Goal: Task Accomplishment & Management: Manage account settings

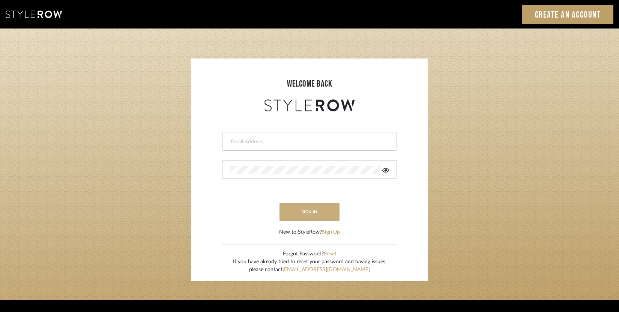
type input "[EMAIL_ADDRESS][DOMAIN_NAME]"
click at [312, 204] on button "sign in" at bounding box center [310, 212] width 60 height 18
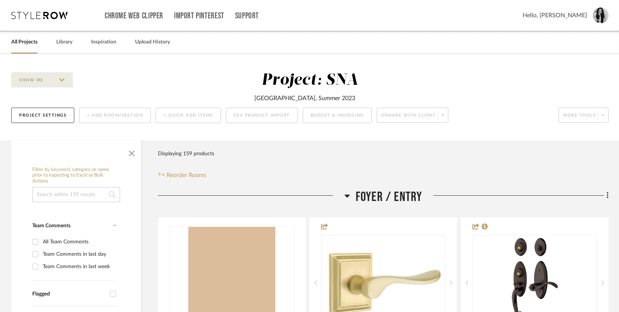
click at [133, 150] on span "button" at bounding box center [132, 152] width 18 height 18
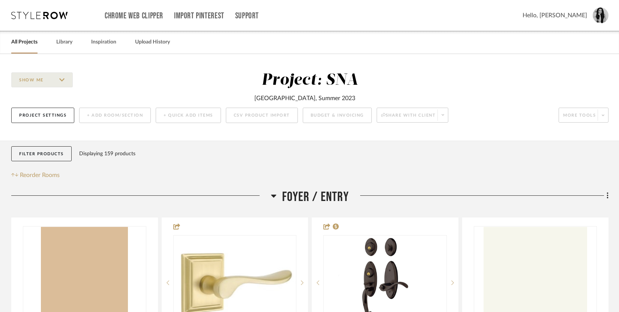
click at [22, 42] on link "All Projects" at bounding box center [24, 42] width 26 height 10
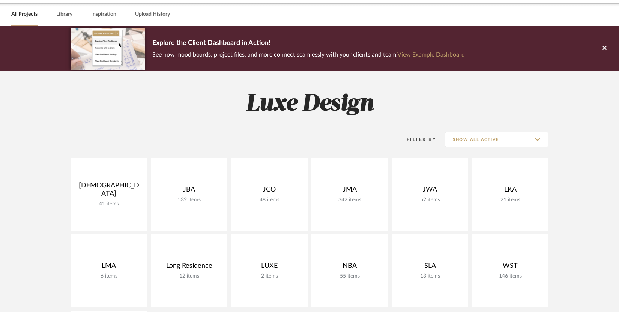
scroll to position [63, 0]
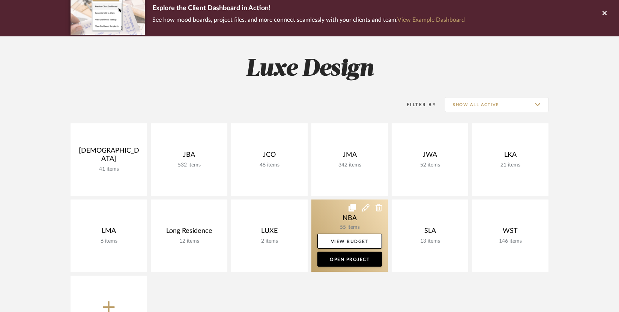
click at [335, 224] on link at bounding box center [349, 236] width 77 height 72
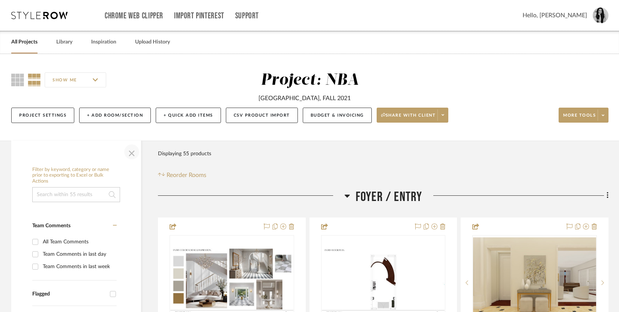
click at [134, 152] on span "button" at bounding box center [132, 152] width 18 height 18
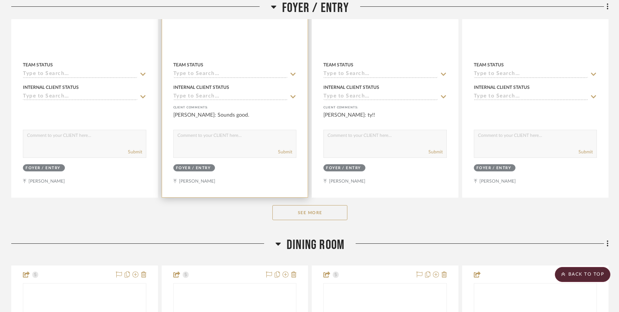
scroll to position [392, 0]
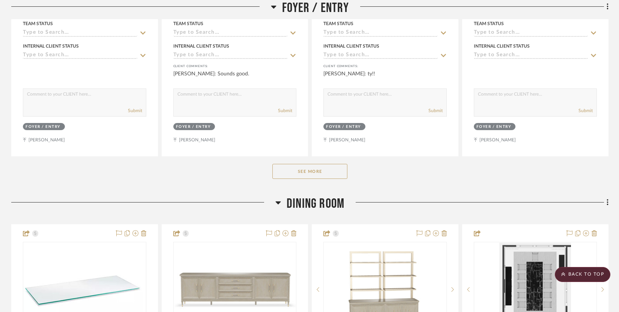
click at [292, 170] on button "See More" at bounding box center [309, 171] width 75 height 15
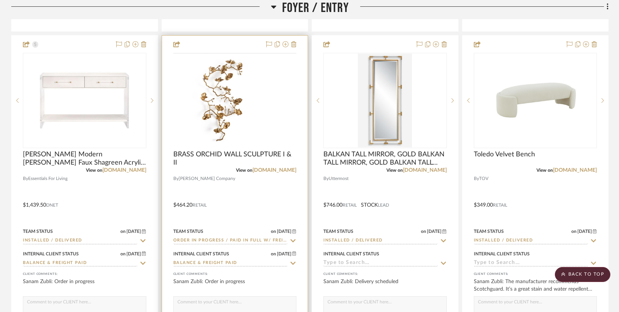
scroll to position [517, 0]
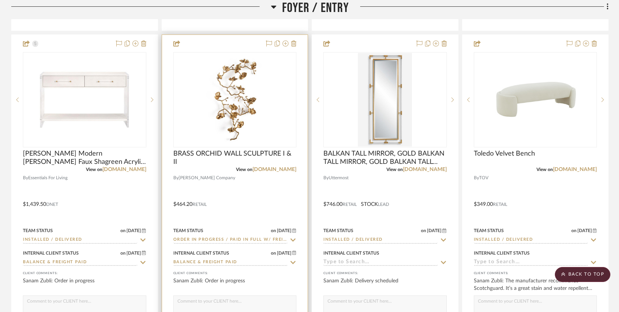
click at [213, 239] on input "Order In Progress / Paid In Full w/ Freight, No Balance due" at bounding box center [230, 240] width 114 height 7
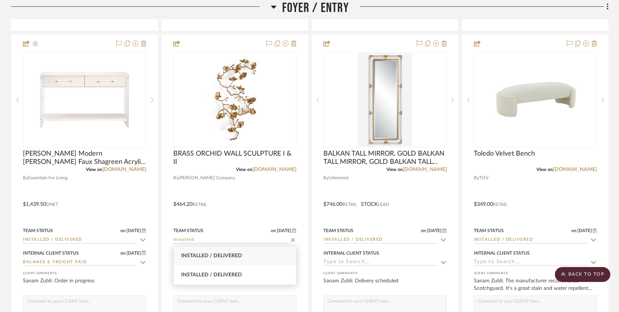
type input "installed"
click at [209, 256] on span "Installed / Delivered" at bounding box center [211, 255] width 61 height 5
type input "[DATE]"
type input "Installed / Delivered"
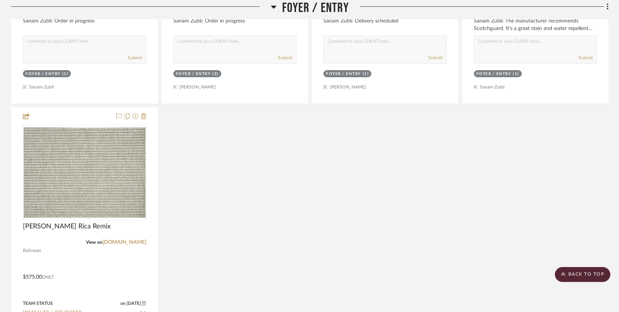
scroll to position [869, 0]
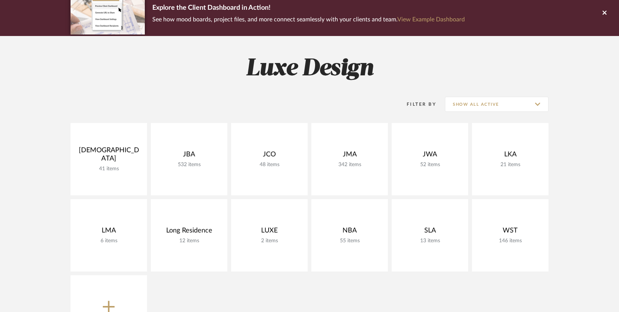
scroll to position [63, 0]
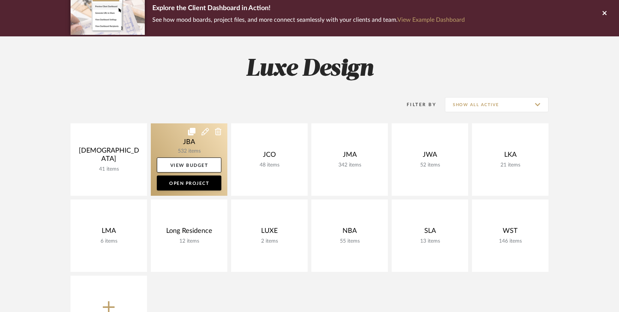
click at [189, 149] on link at bounding box center [189, 159] width 77 height 72
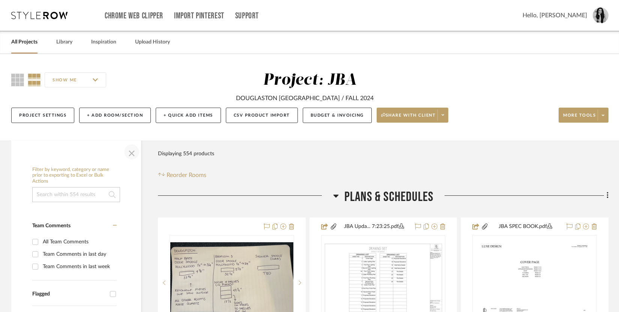
click at [134, 151] on span "button" at bounding box center [132, 152] width 18 height 18
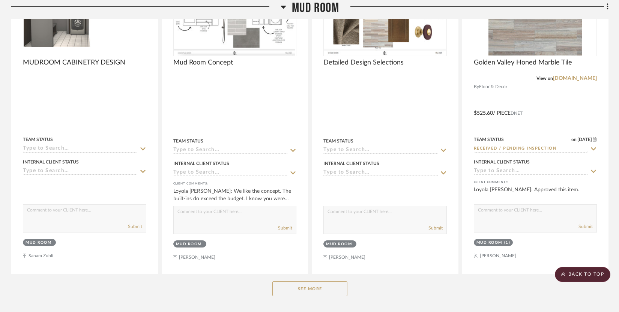
scroll to position [6691, 0]
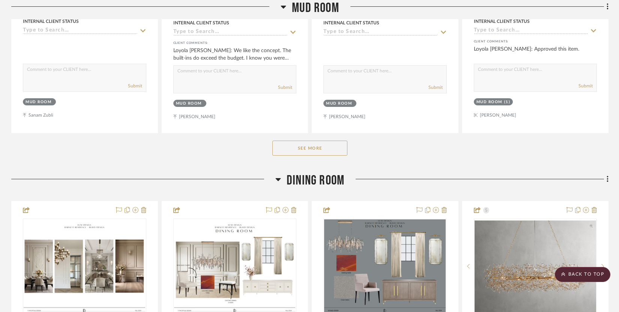
click at [298, 141] on button "See More" at bounding box center [309, 148] width 75 height 15
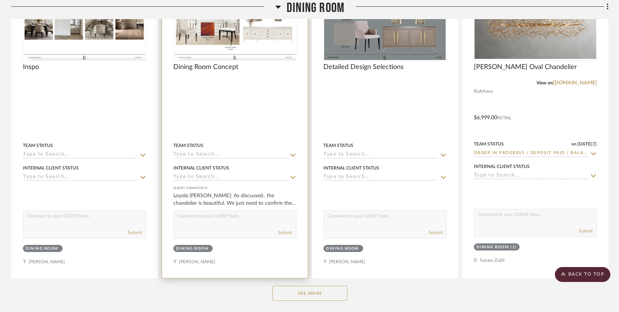
scroll to position [8322, 0]
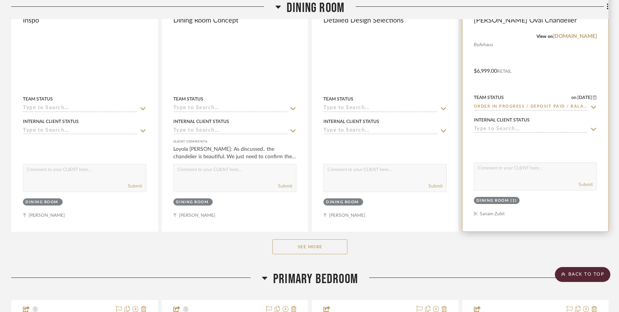
click at [525, 163] on textarea at bounding box center [535, 170] width 123 height 14
type textarea "Balance due. Please call [GEOGRAPHIC_DATA] to provide CC details."
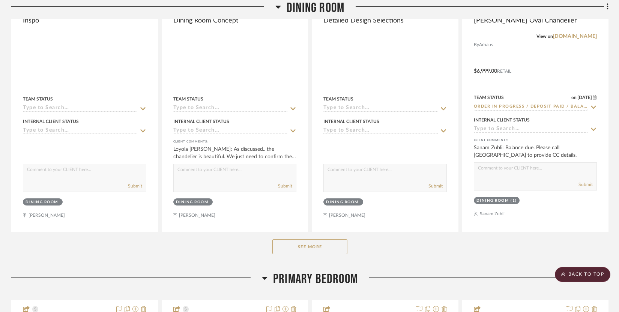
click at [310, 239] on button "See More" at bounding box center [309, 246] width 75 height 15
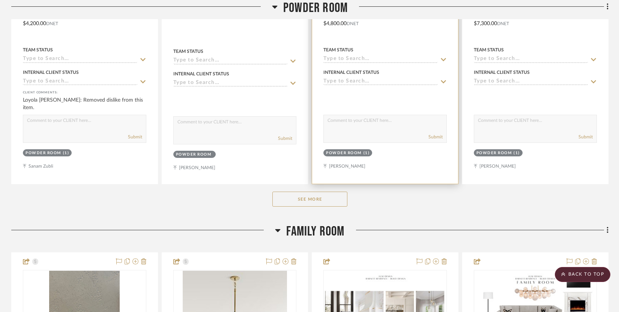
scroll to position [5075, 0]
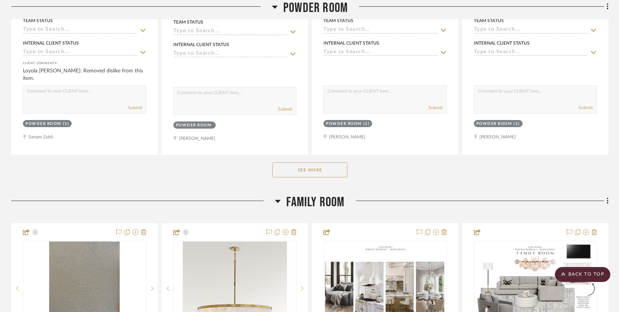
click at [329, 162] on button "See More" at bounding box center [309, 169] width 75 height 15
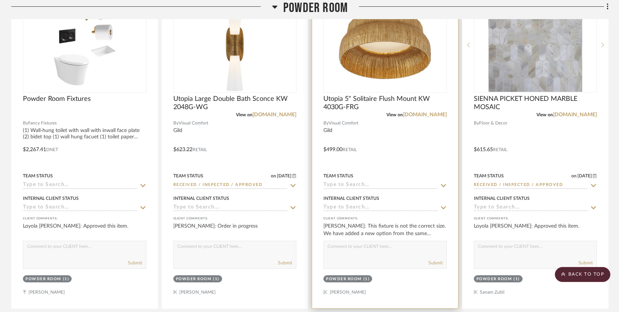
scroll to position [6163, 0]
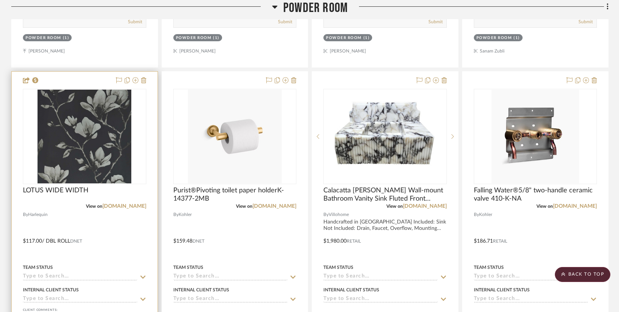
click at [86, 274] on input at bounding box center [80, 277] width 114 height 7
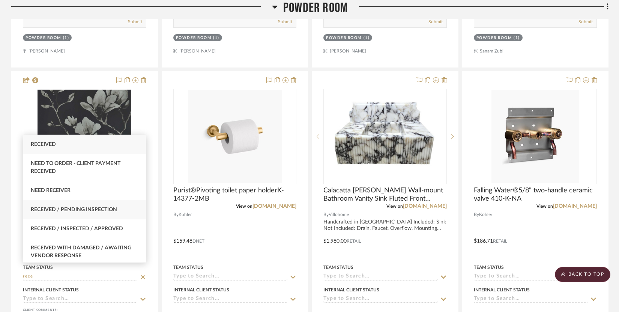
type input "rece"
click at [97, 212] on span "Received / Pending Inspection" at bounding box center [74, 209] width 86 height 5
type input "[DATE]"
type input "Received / Pending Inspection"
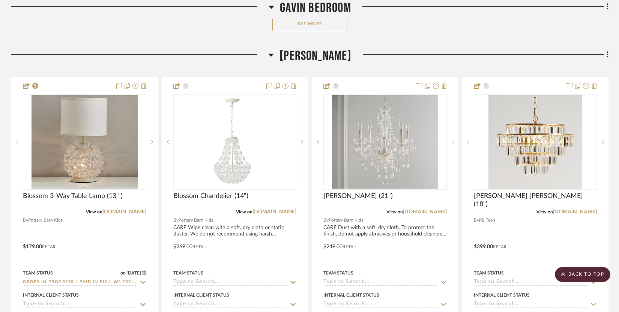
scroll to position [13866, 0]
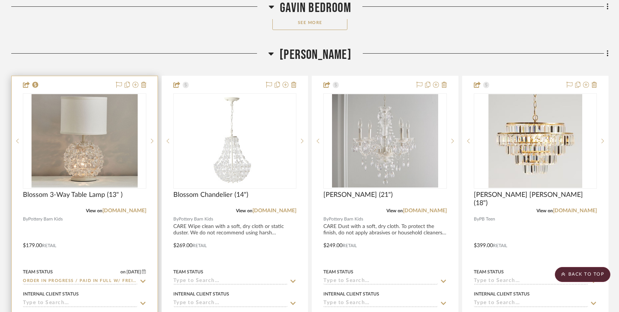
click at [69, 278] on input "Order In Progress / Paid In Full w/ Freight, No Balance due" at bounding box center [80, 281] width 114 height 7
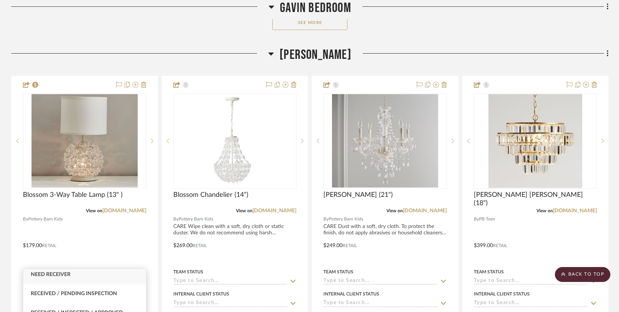
scroll to position [50, 0]
type input "rece"
click at [84, 292] on span "Received / Pending Inspection" at bounding box center [74, 293] width 86 height 5
type input "[DATE]"
type input "Received / Pending Inspection"
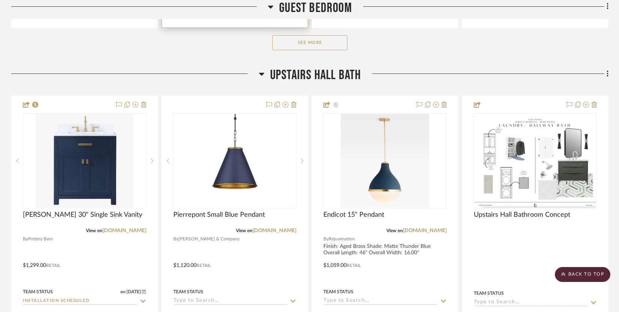
scroll to position [15099, 0]
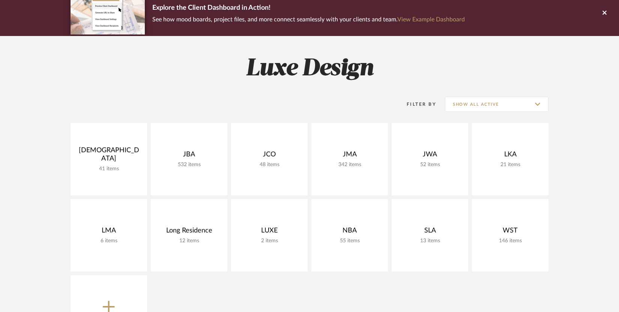
scroll to position [63, 0]
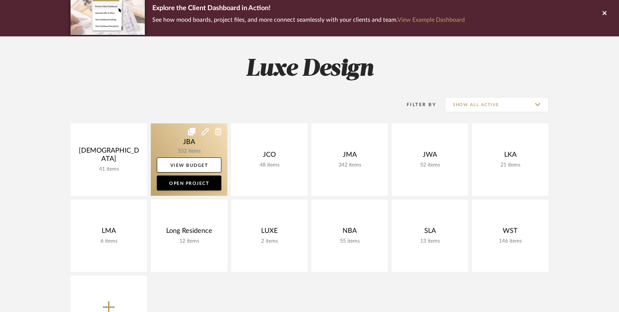
click at [213, 156] on link at bounding box center [189, 159] width 77 height 72
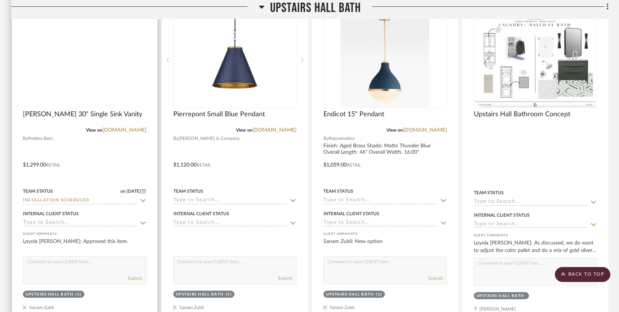
scroll to position [10411, 0]
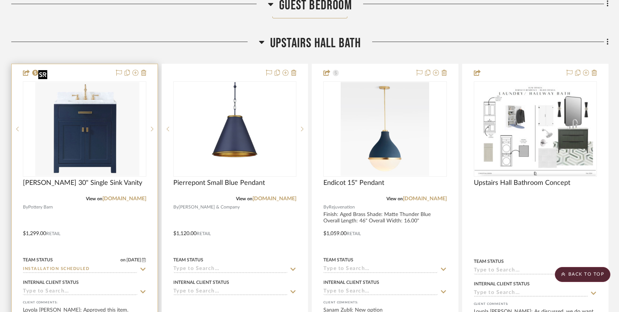
click at [104, 90] on img "0" at bounding box center [90, 129] width 98 height 94
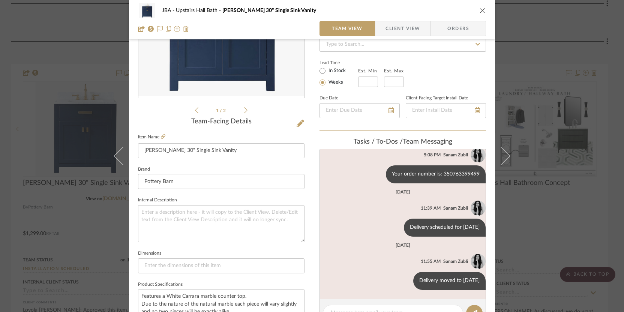
scroll to position [176, 0]
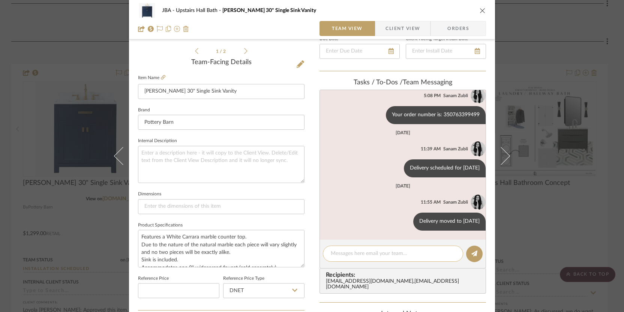
click at [352, 255] on textarea at bounding box center [393, 254] width 125 height 8
type textarea "Delivery [DATE][DATE]"
click at [477, 14] on div "JBA Upstairs Hall Bath Sabine 30" Single Sink Vanity" at bounding box center [312, 10] width 348 height 15
click at [480, 11] on icon "close" at bounding box center [483, 11] width 6 height 6
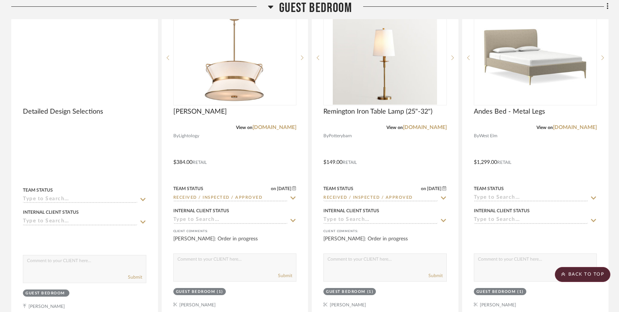
scroll to position [9929, 0]
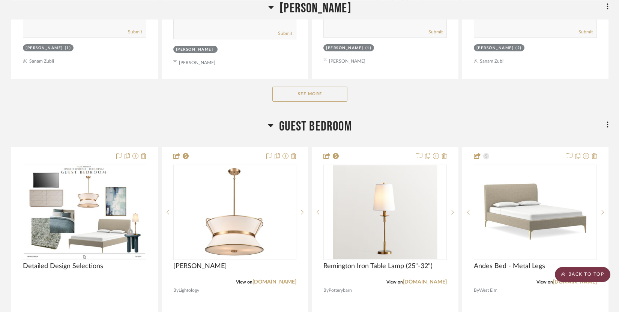
click at [570, 280] on scroll-to-top-button "BACK TO TOP" at bounding box center [583, 274] width 56 height 15
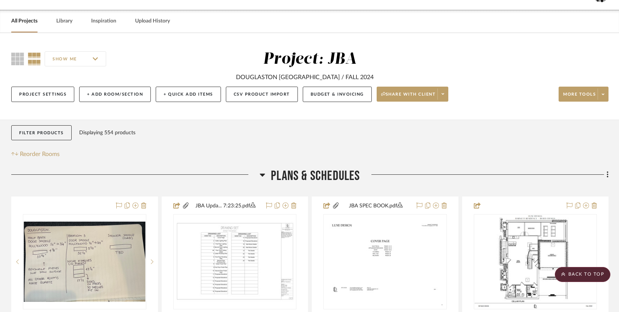
scroll to position [0, 0]
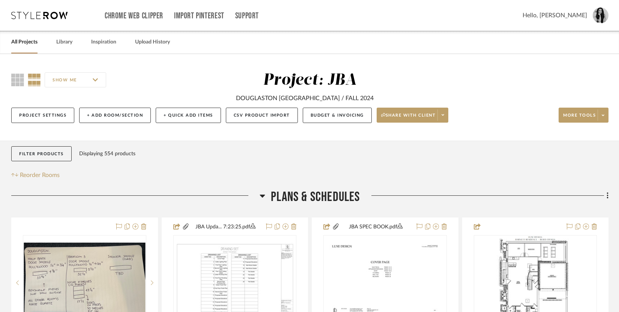
click at [32, 42] on link "All Projects" at bounding box center [24, 42] width 26 height 10
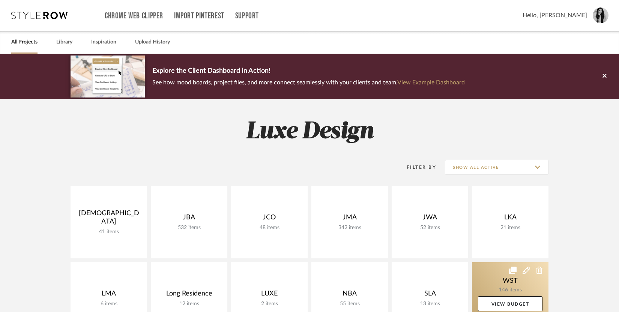
click at [485, 286] on link at bounding box center [510, 298] width 77 height 72
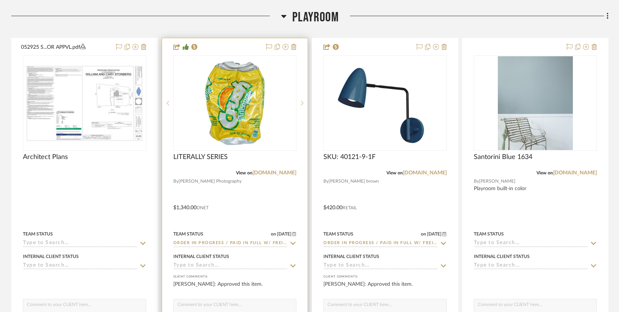
scroll to position [210, 0]
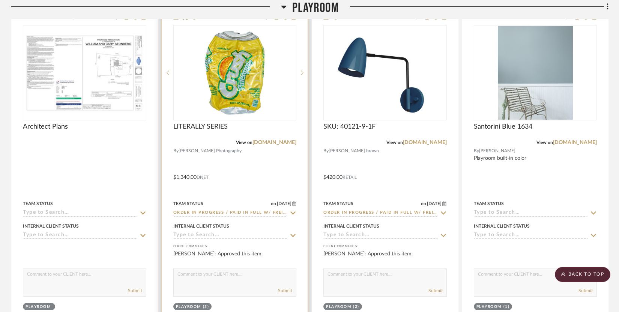
click at [202, 275] on textarea at bounding box center [235, 276] width 123 height 14
type textarea "Approval submitted to artist"
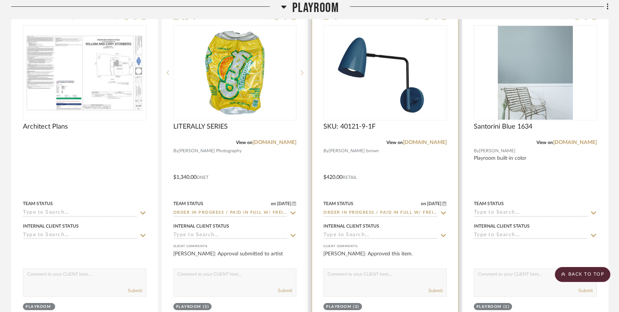
click at [395, 211] on input "Order In Progress / Paid In Full w/ Freight, No Balance due" at bounding box center [380, 213] width 114 height 7
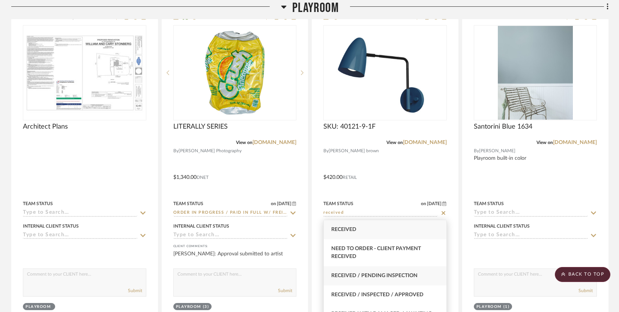
type input "received"
click at [387, 278] on span "Received / Pending Inspection" at bounding box center [374, 275] width 86 height 5
type input "[DATE]"
type input "Received / Pending Inspection"
